Goal: Navigation & Orientation: Find specific page/section

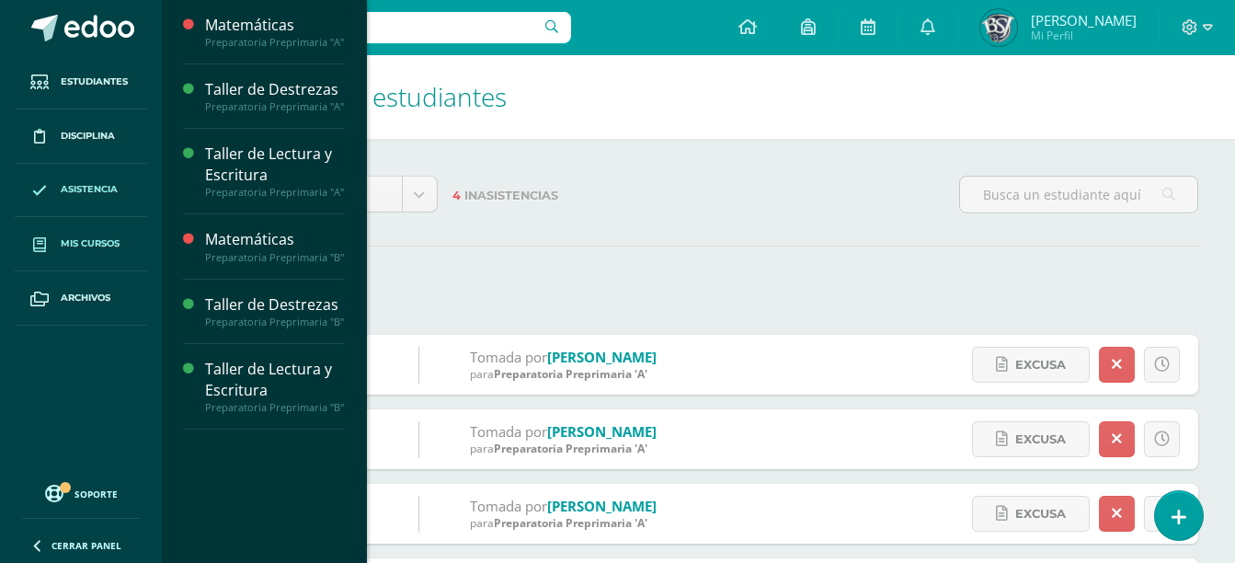
click at [119, 240] on span "Mis cursos" at bounding box center [90, 243] width 59 height 15
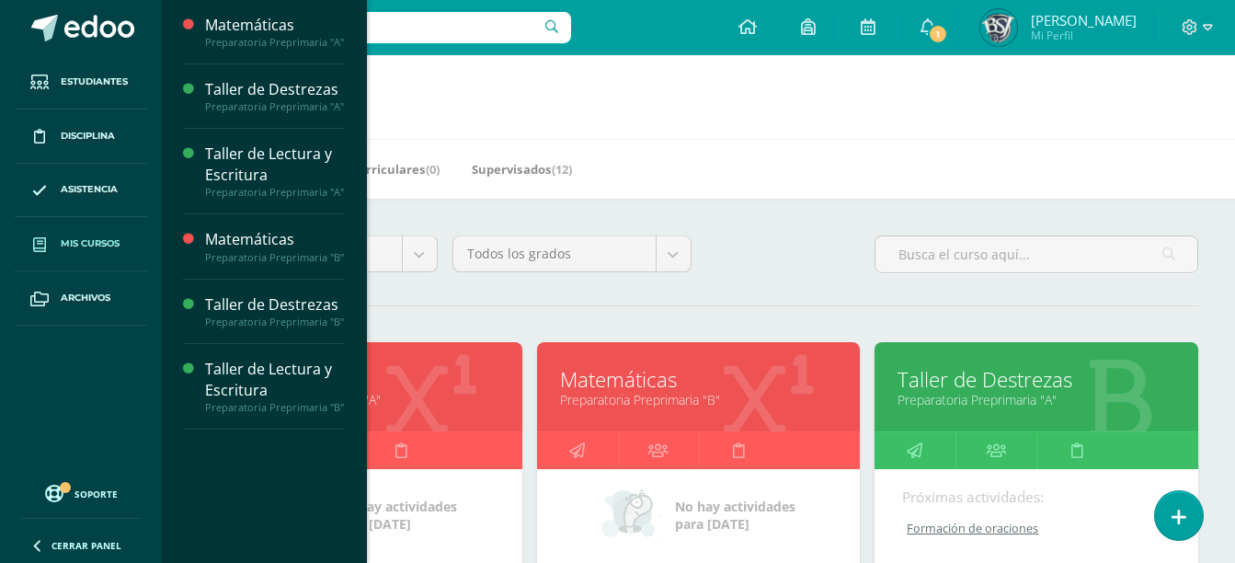
click at [437, 407] on link "Preparatoria Preprimaria "A"" at bounding box center [361, 399] width 278 height 17
